Goal: Task Accomplishment & Management: Manage account settings

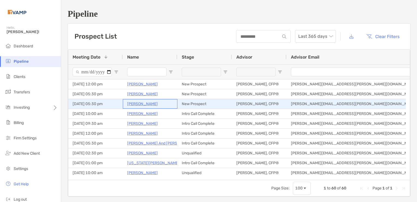
click at [135, 103] on p "Barbara Perez" at bounding box center [142, 103] width 31 height 7
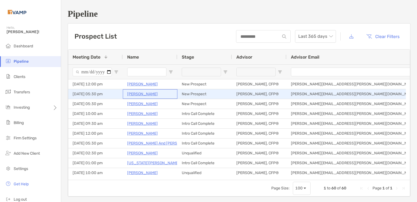
click at [136, 94] on p "[PERSON_NAME]" at bounding box center [142, 93] width 31 height 7
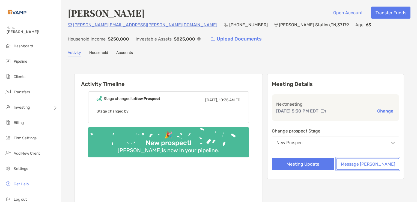
click at [375, 164] on button "Message [PERSON_NAME]" at bounding box center [368, 164] width 63 height 12
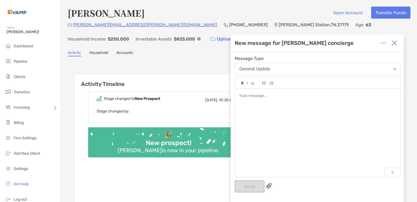
click at [253, 96] on div at bounding box center [317, 96] width 157 height 6
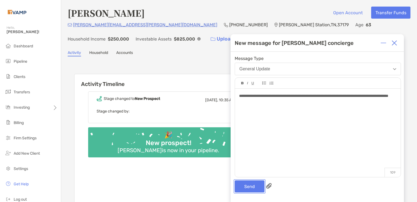
click at [246, 187] on button "Send" at bounding box center [250, 186] width 30 height 12
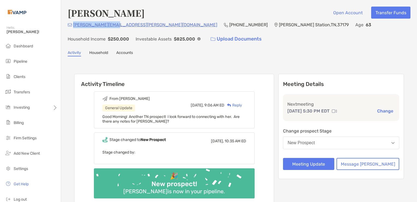
drag, startPoint x: 73, startPoint y: 25, endPoint x: 113, endPoint y: 22, distance: 40.2
click at [113, 22] on div "barb.perez@att.net (615) 599-0467 Thompson's Station , TN , 37179 Age 63 Househ…" at bounding box center [239, 32] width 343 height 23
copy p "barb.perez@att.net"
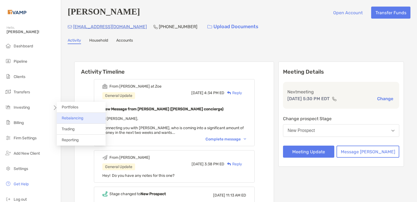
click at [70, 115] on li "Rebalancing" at bounding box center [81, 118] width 49 height 11
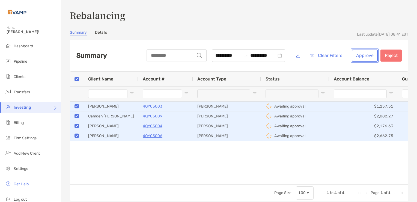
click at [360, 53] on button "Approve" at bounding box center [365, 55] width 26 height 12
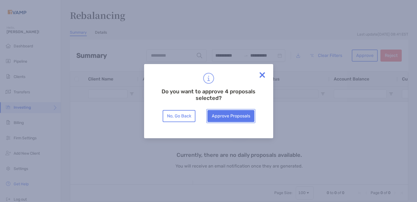
click at [230, 117] on button "Approve Proposals" at bounding box center [231, 116] width 47 height 12
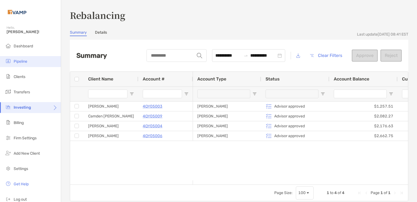
click at [18, 65] on li "Pipeline" at bounding box center [30, 61] width 61 height 11
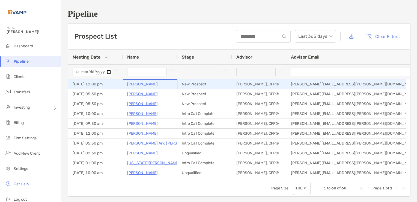
click at [141, 83] on p "[PERSON_NAME]" at bounding box center [142, 84] width 31 height 7
